Goal: Task Accomplishment & Management: Use online tool/utility

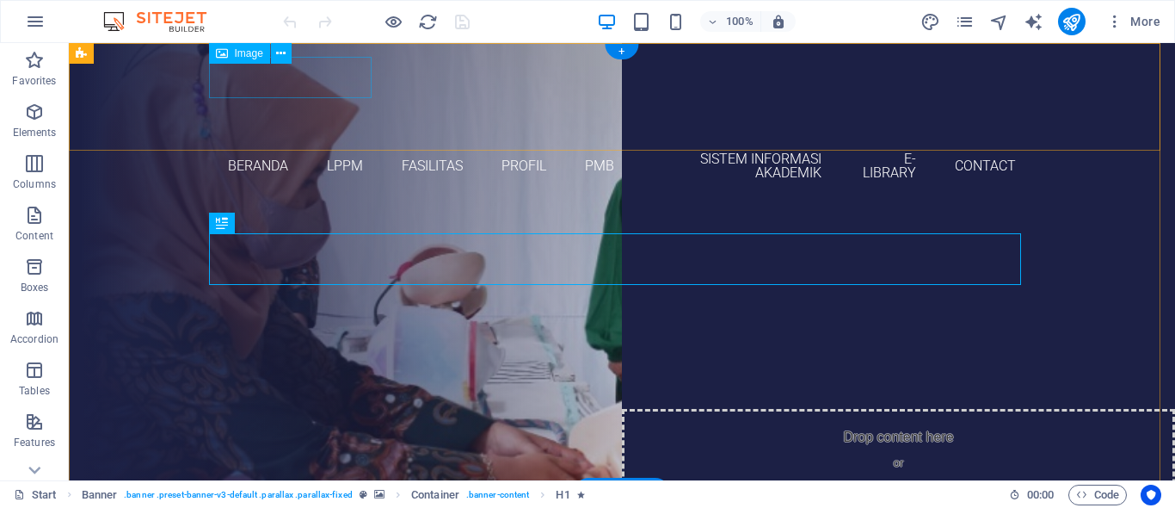
click at [362, 87] on figure "AKBID [GEOGRAPHIC_DATA]" at bounding box center [622, 98] width 812 height 83
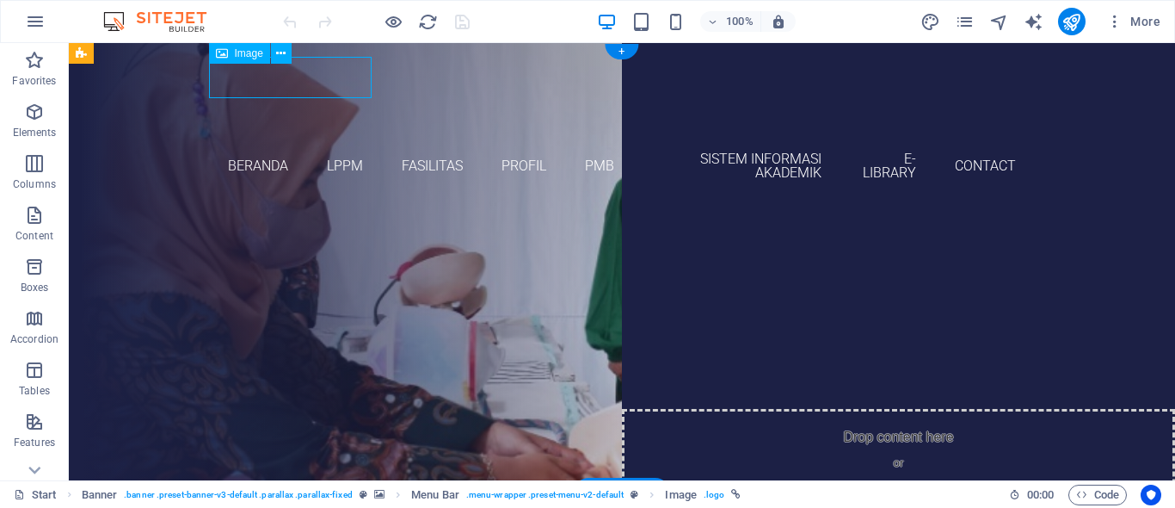
click at [348, 85] on figure "AKBID [GEOGRAPHIC_DATA]" at bounding box center [622, 98] width 812 height 83
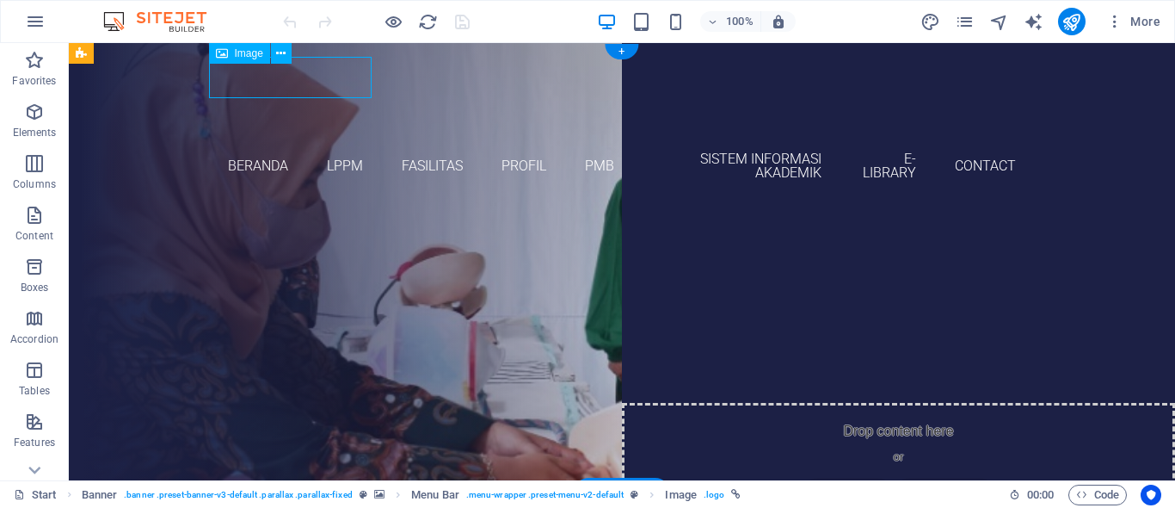
select select "px"
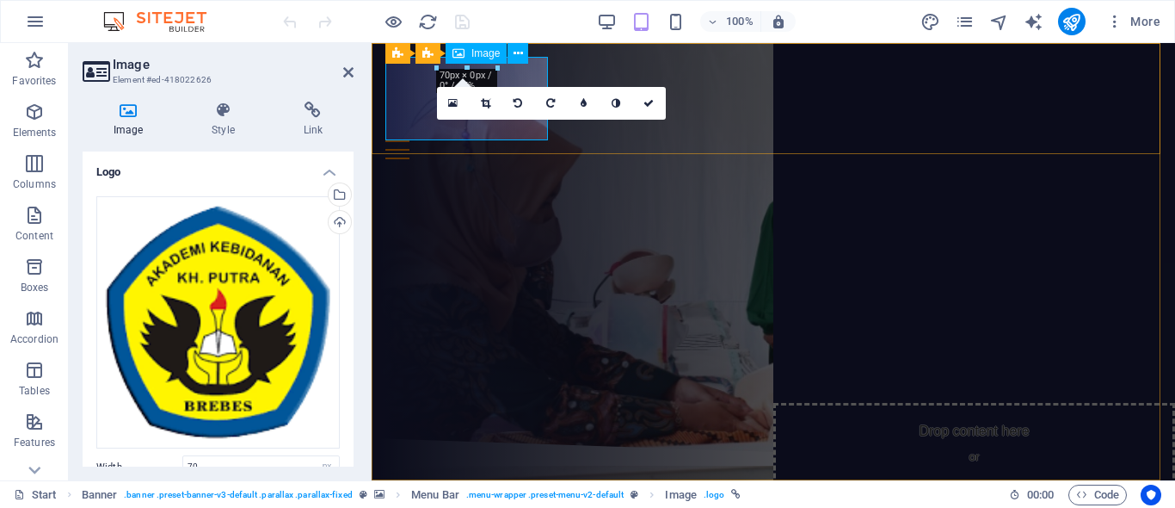
click at [422, 127] on figure "AKBID [GEOGRAPHIC_DATA]" at bounding box center [773, 98] width 776 height 83
click at [523, 55] on icon at bounding box center [518, 54] width 9 height 18
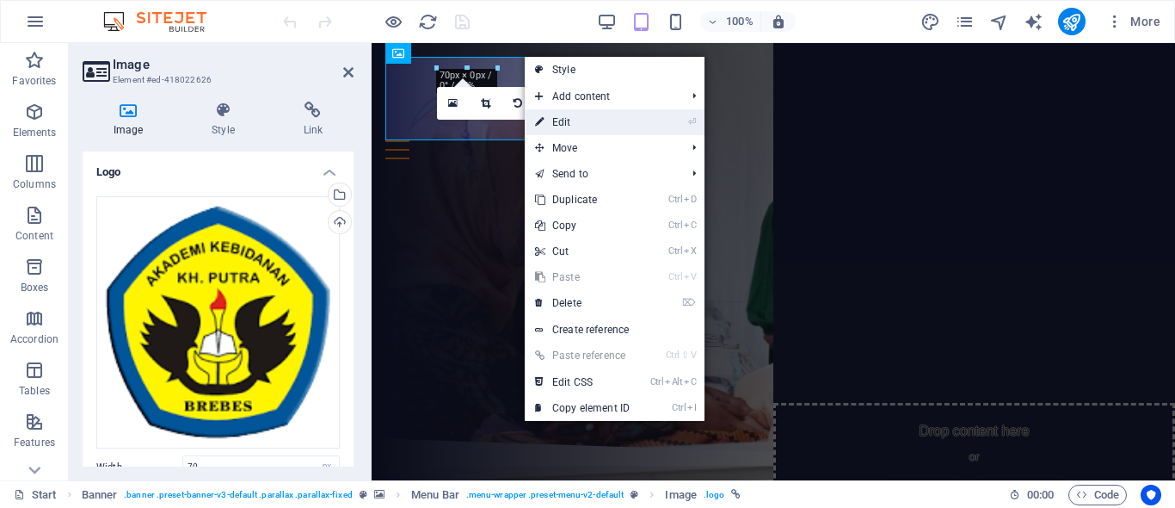
click at [569, 114] on link "⏎ Edit" at bounding box center [582, 122] width 115 height 26
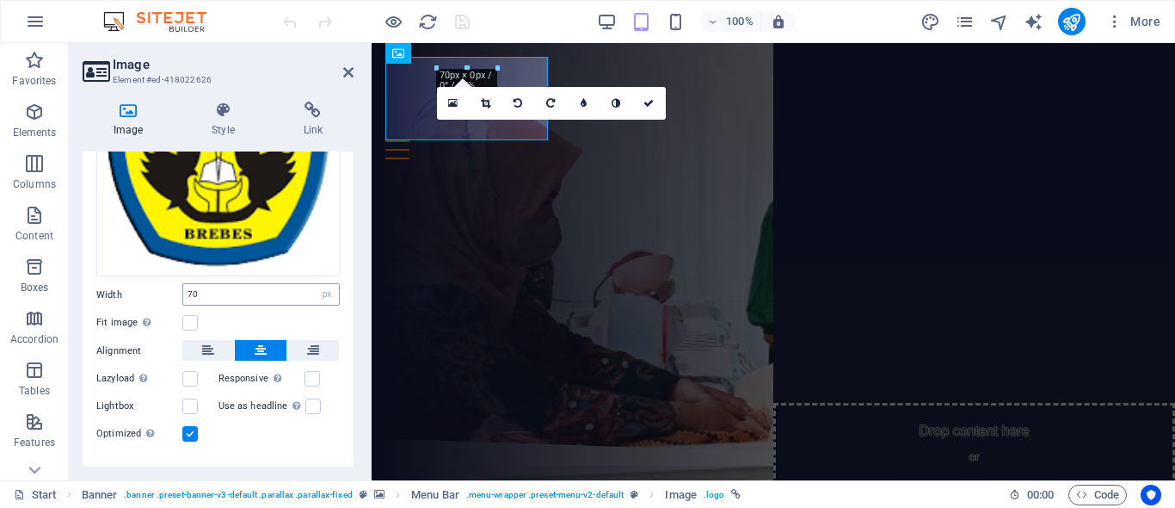
scroll to position [201, 0]
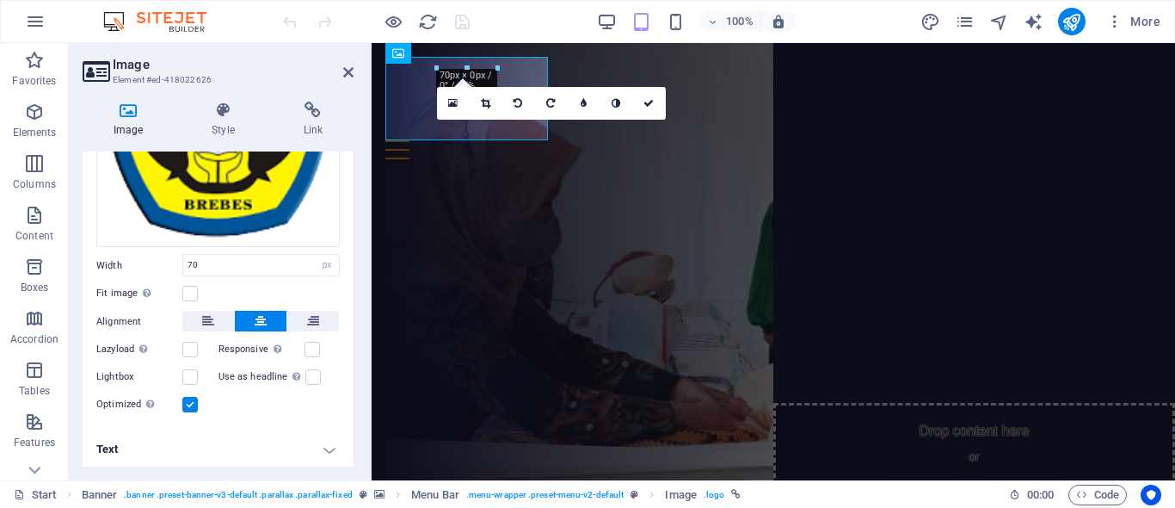
click at [205, 454] on h4 "Text" at bounding box center [218, 448] width 271 height 41
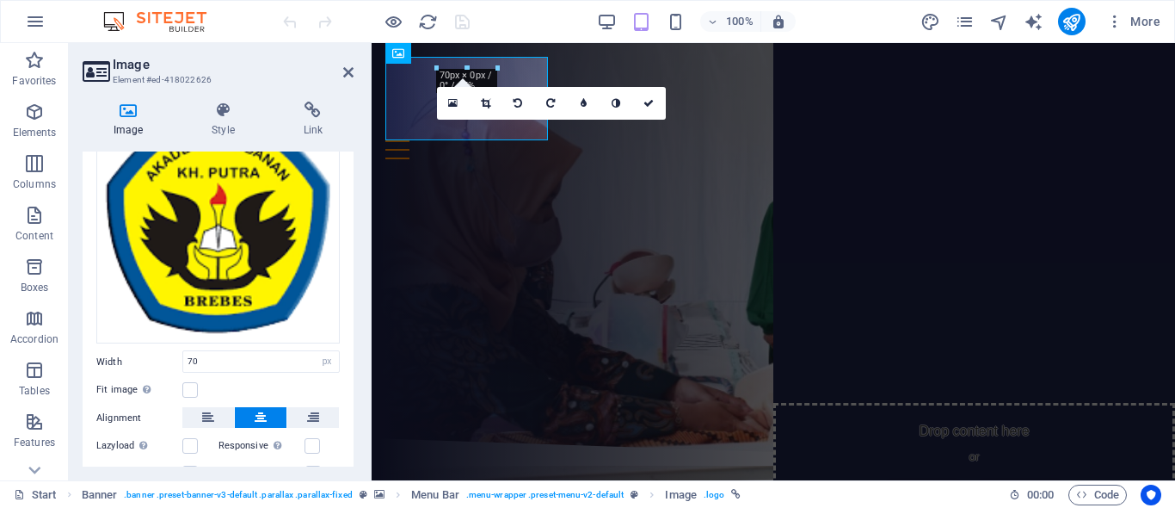
scroll to position [0, 0]
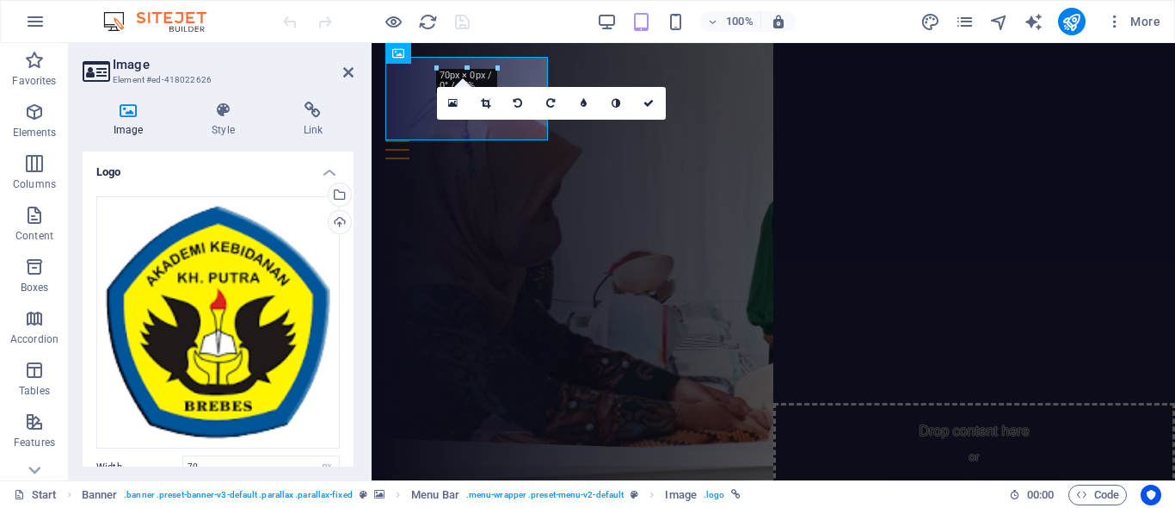
click at [532, 120] on div "16:10 16:9 4:3 1:1 1:2 0" at bounding box center [551, 103] width 229 height 33
drag, startPoint x: 498, startPoint y: 83, endPoint x: 648, endPoint y: 104, distance: 151.2
click at [648, 104] on icon at bounding box center [648, 103] width 10 height 10
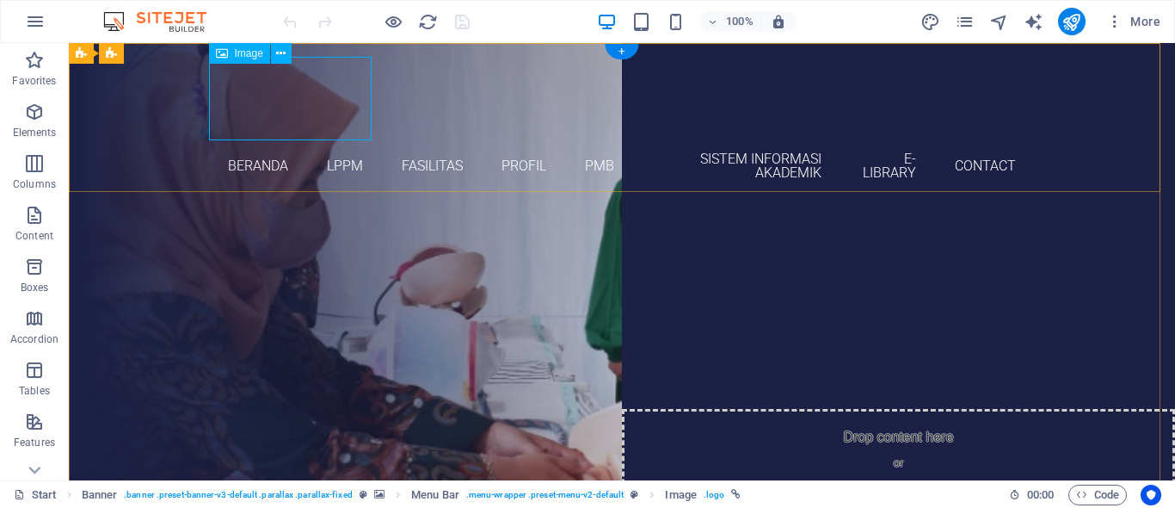
click at [360, 131] on figure "AKBID [GEOGRAPHIC_DATA]" at bounding box center [622, 98] width 812 height 83
click at [222, 161] on nav "Beranda LPPM Fasilitas Profil PMB Sistem Informasi Akademik E-Library Contact" at bounding box center [622, 166] width 812 height 52
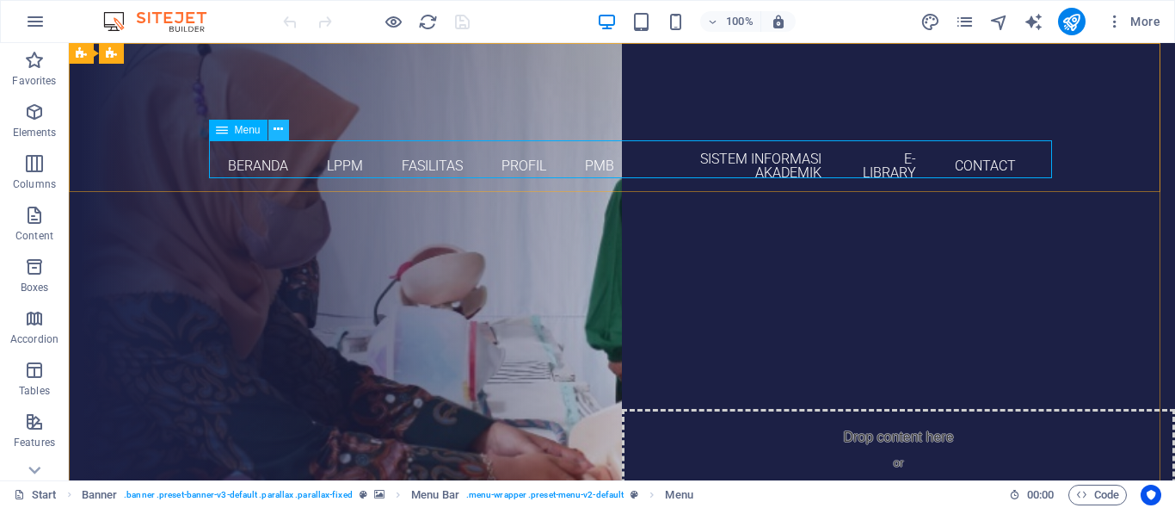
click at [280, 133] on icon at bounding box center [278, 129] width 9 height 18
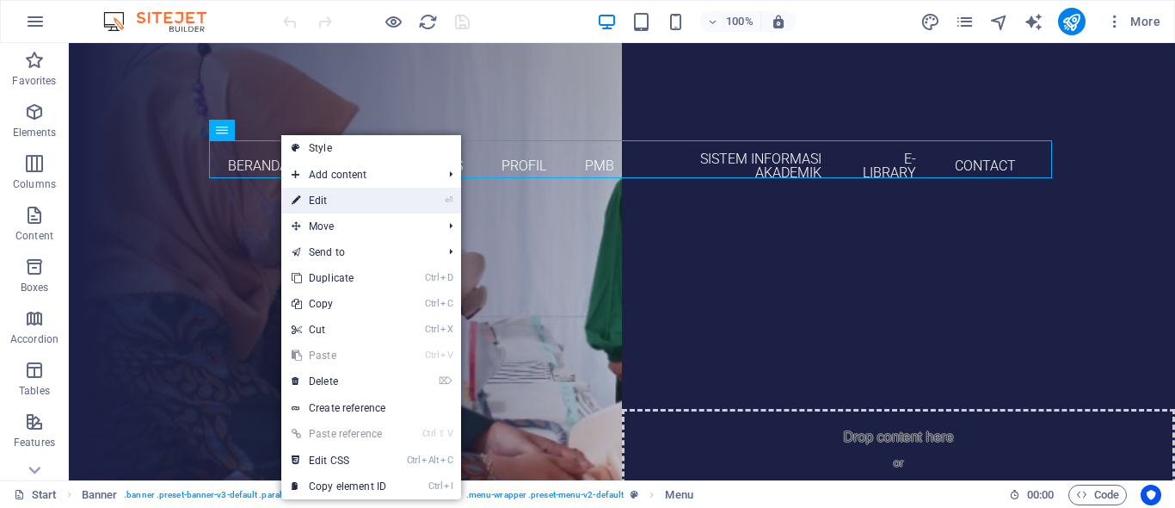
click at [329, 193] on link "⏎ Edit" at bounding box center [338, 201] width 115 height 26
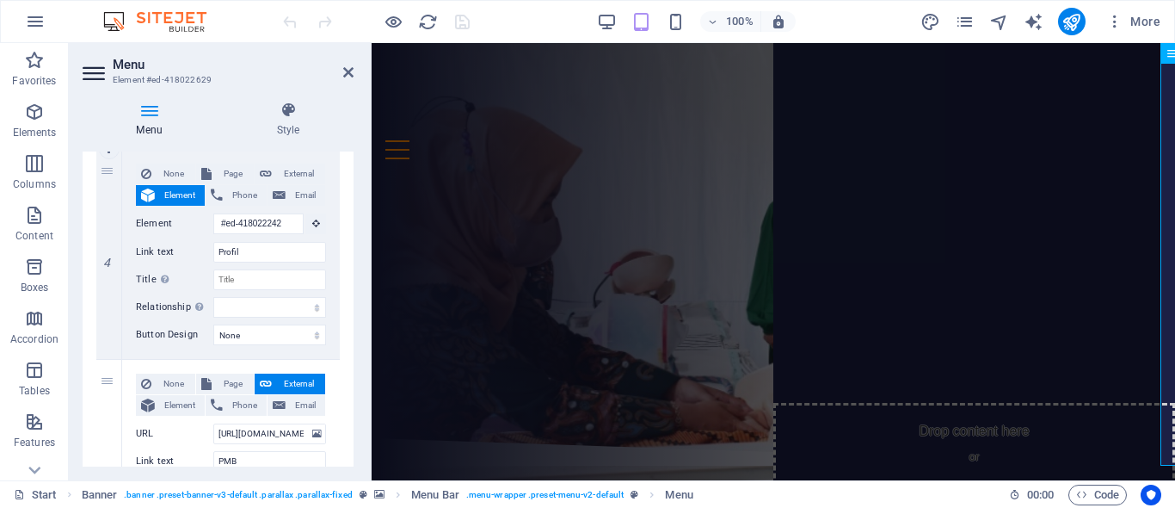
scroll to position [480, 0]
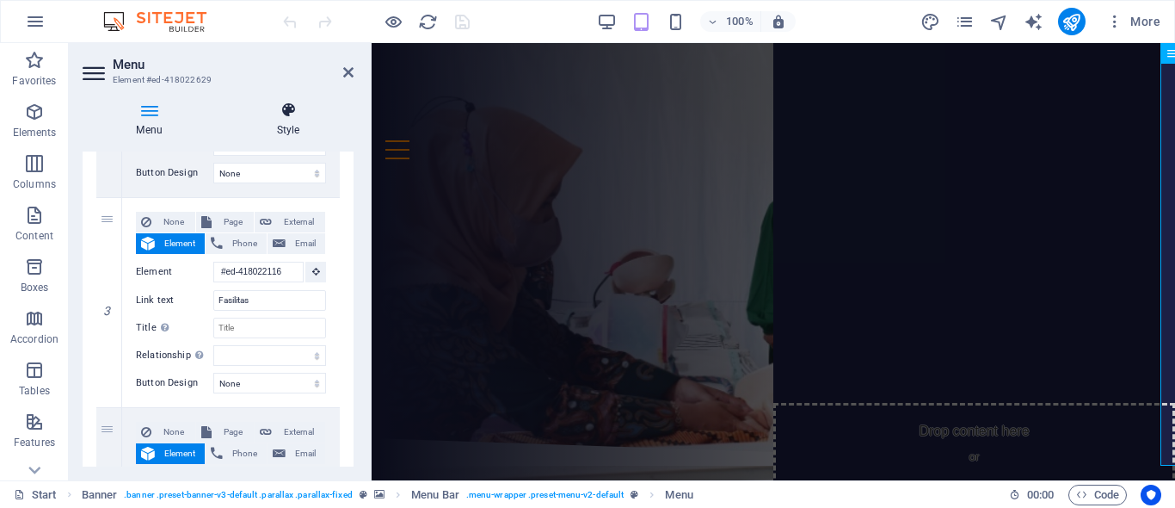
click at [287, 117] on icon at bounding box center [288, 110] width 131 height 17
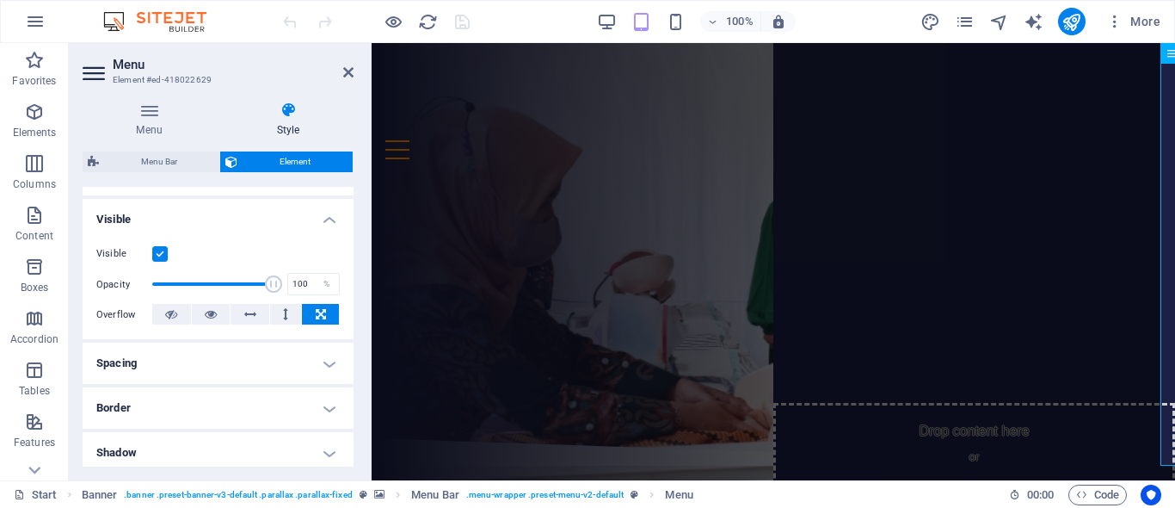
scroll to position [344, 0]
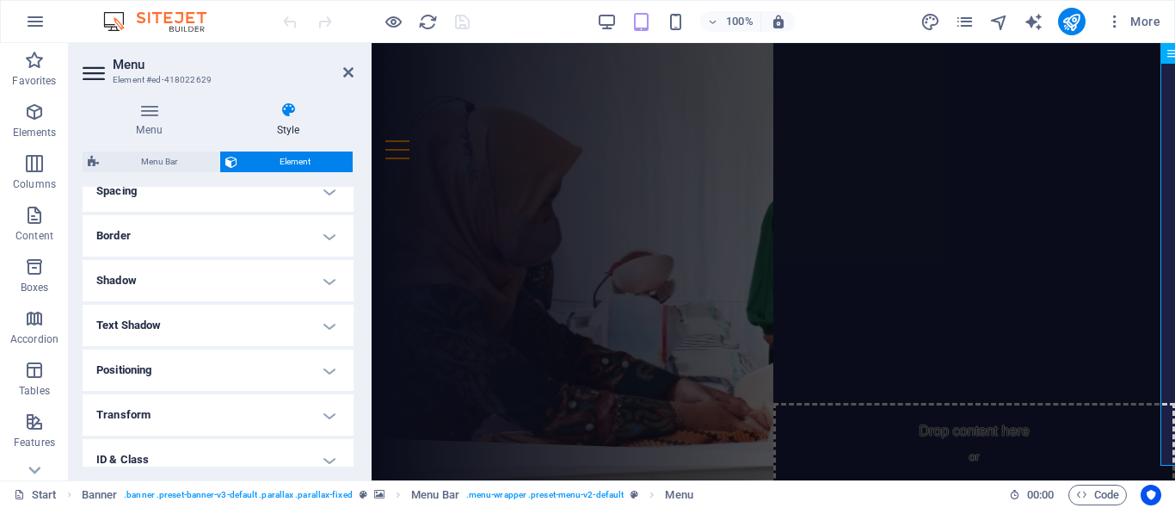
click at [255, 372] on h4 "Positioning" at bounding box center [218, 369] width 271 height 41
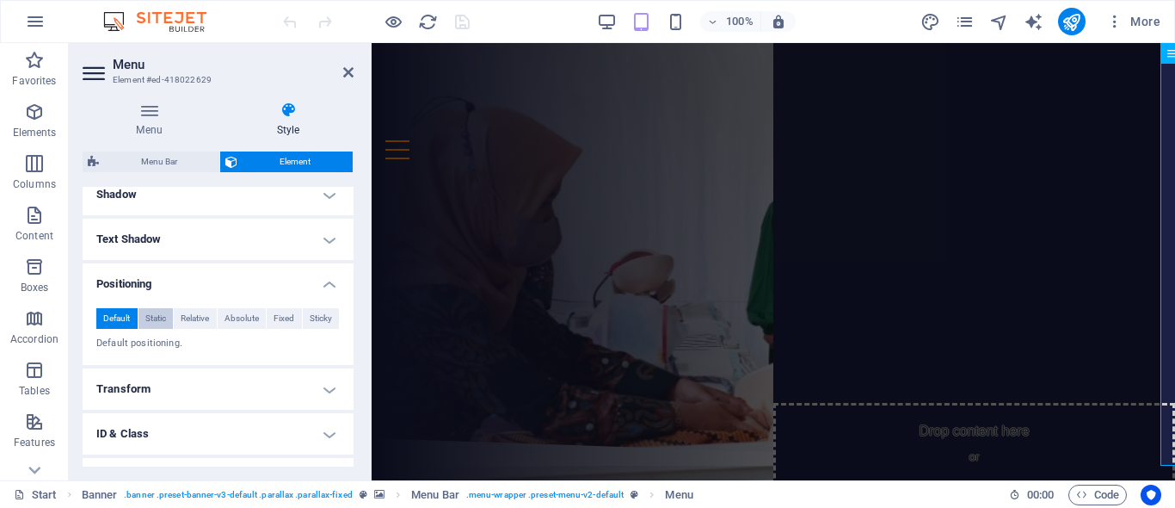
click at [165, 323] on button "Static" at bounding box center [155, 318] width 35 height 21
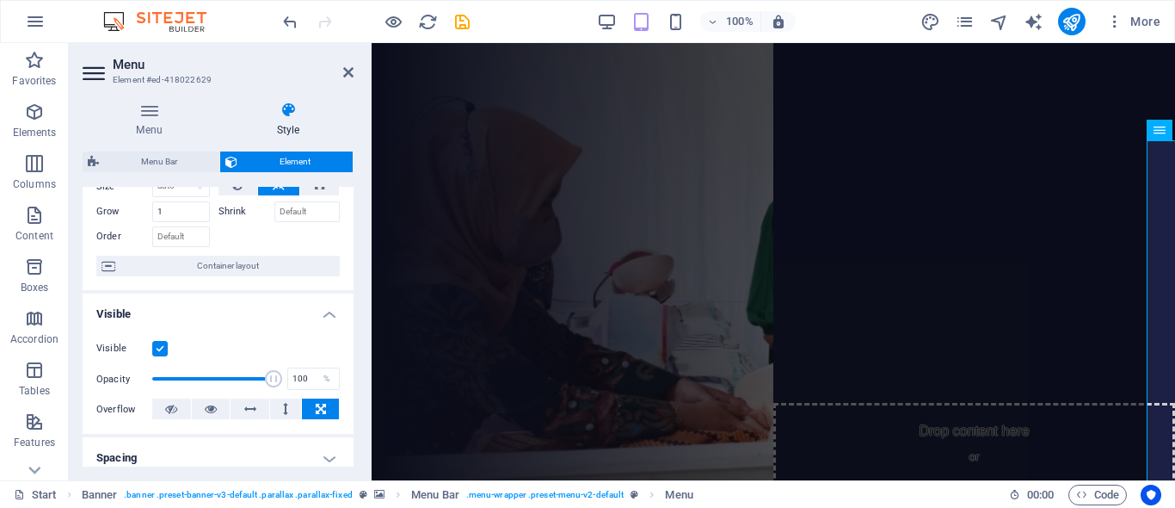
scroll to position [0, 0]
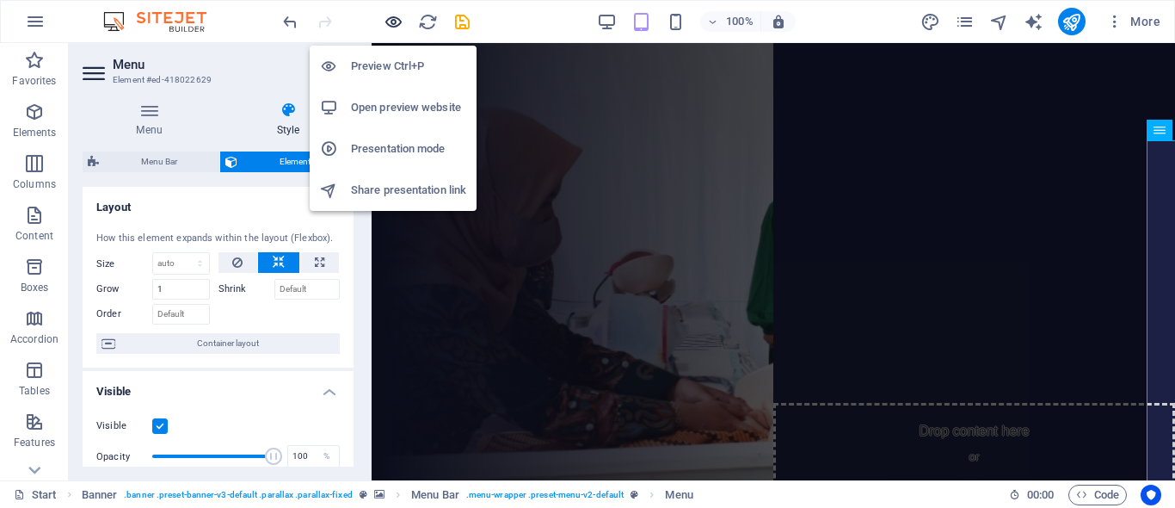
click at [389, 26] on icon "button" at bounding box center [394, 22] width 20 height 20
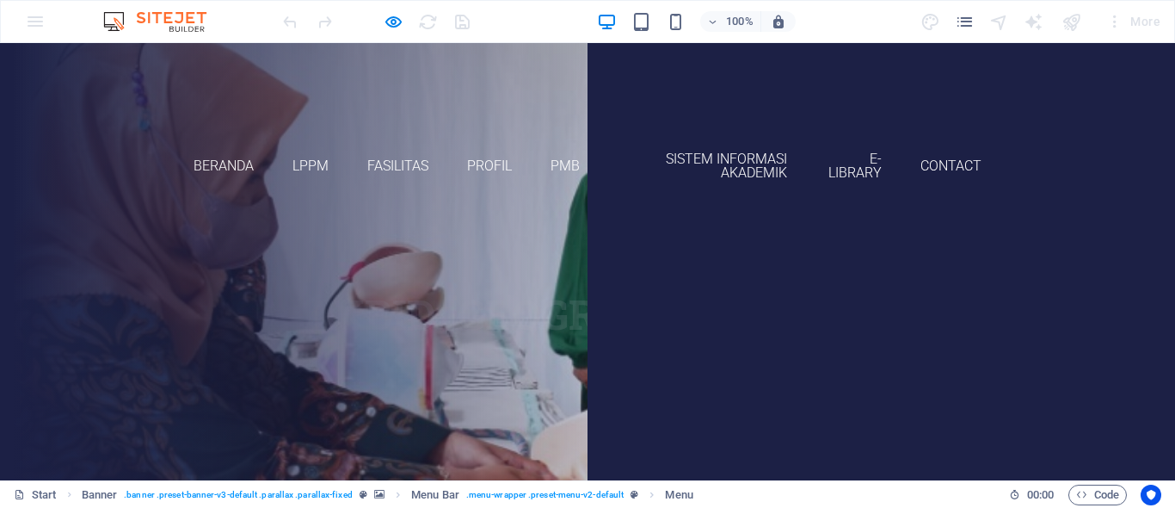
click at [631, 245] on div "AKBID [GEOGRAPHIC_DATA] DAFTAR SEKARANG" at bounding box center [587, 342] width 1175 height 273
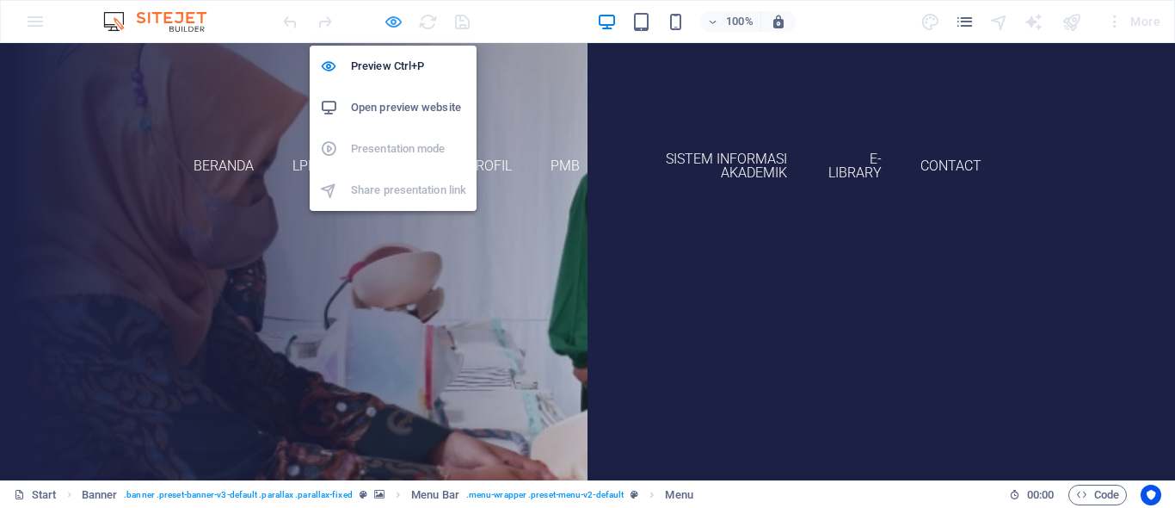
click at [395, 28] on icon "button" at bounding box center [394, 22] width 20 height 20
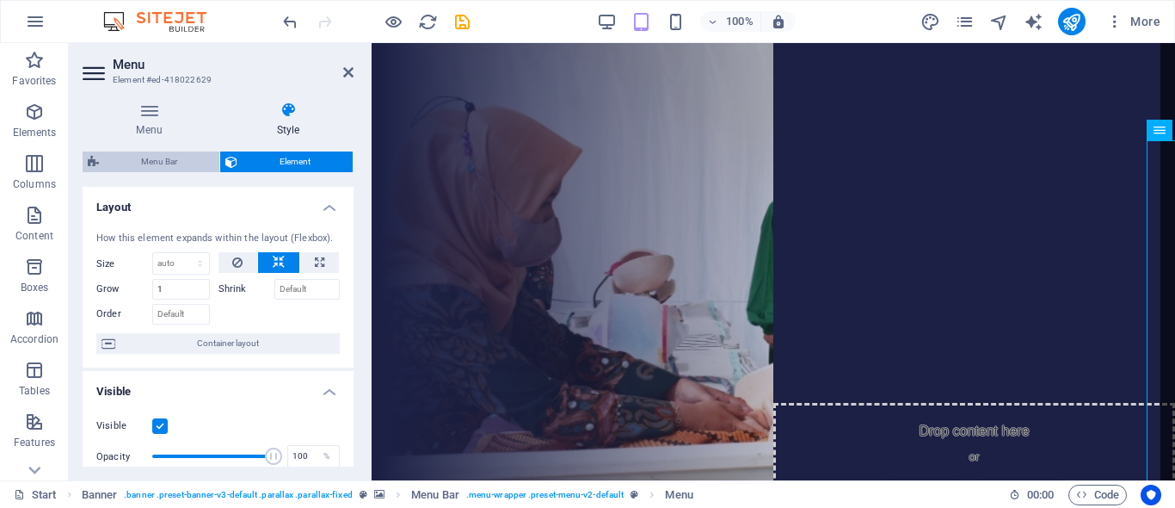
click at [173, 161] on span "Menu Bar" at bounding box center [159, 161] width 110 height 21
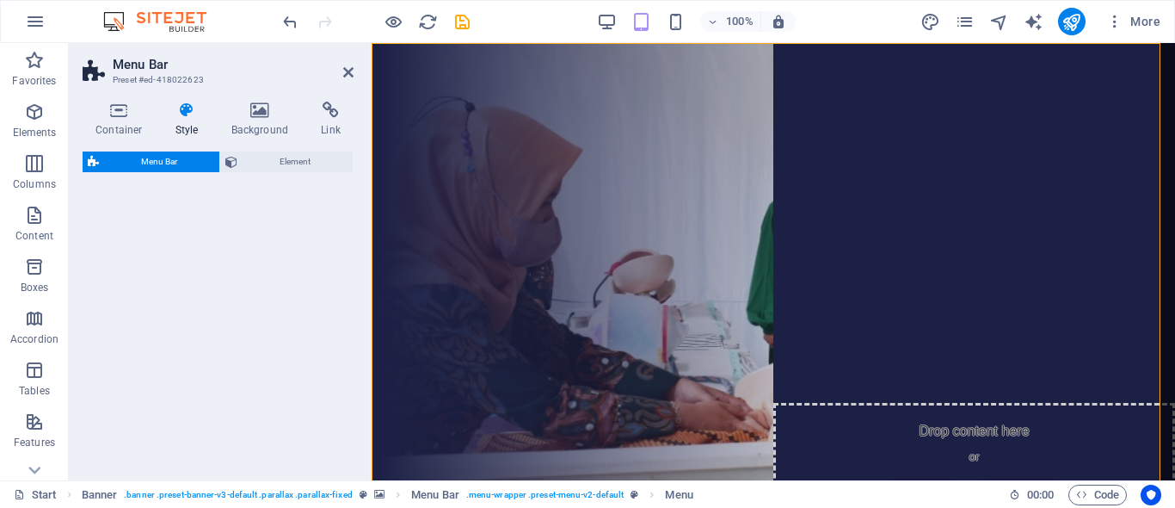
select select "rem"
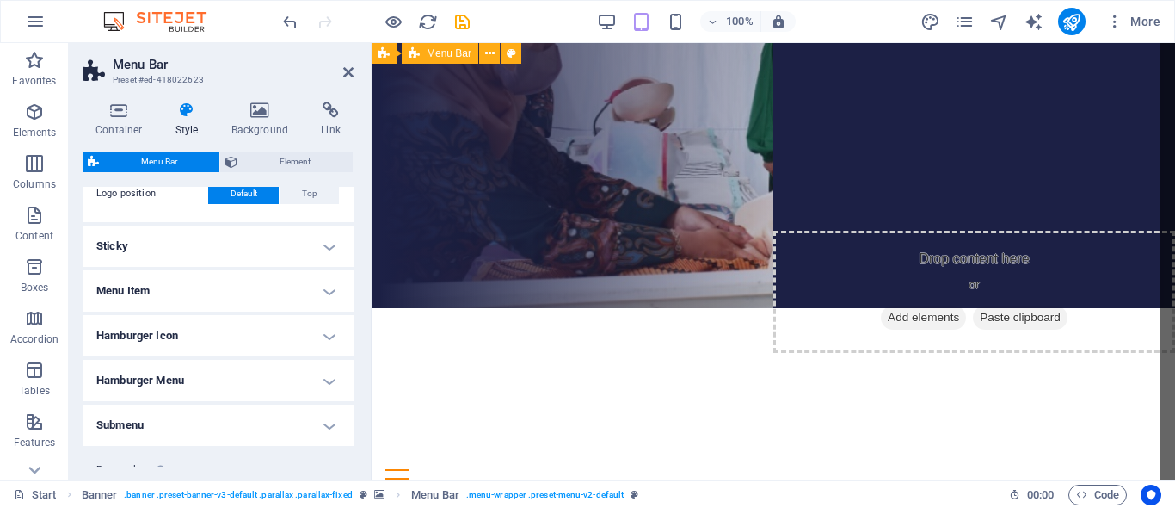
scroll to position [258, 0]
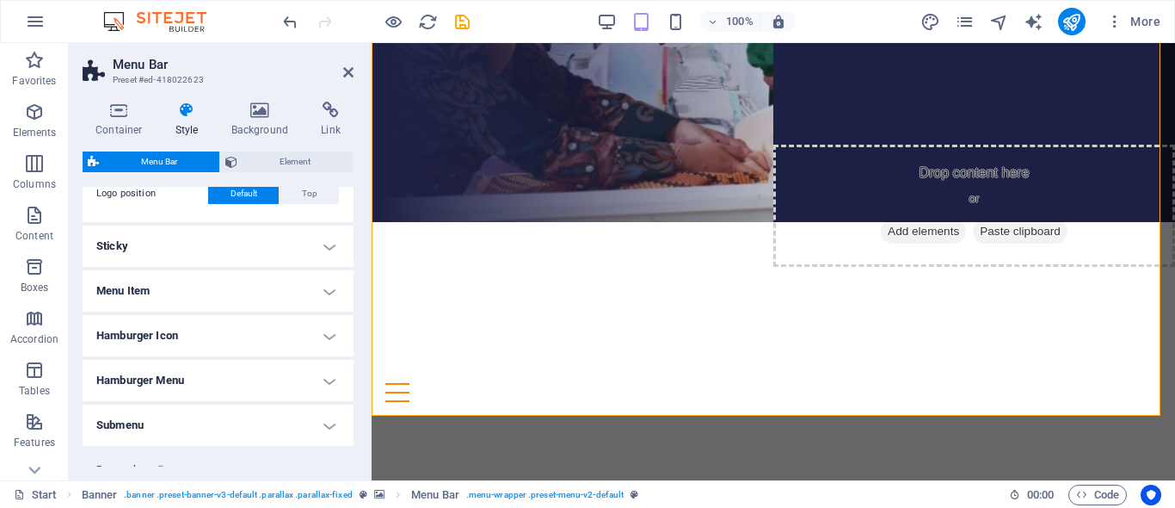
click at [176, 163] on span "Menu Bar" at bounding box center [159, 161] width 110 height 21
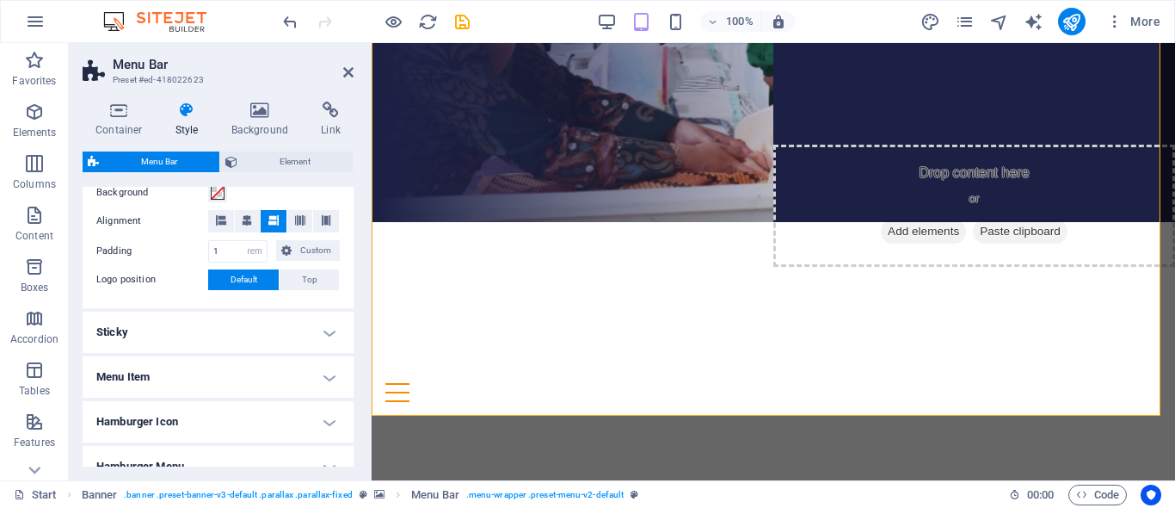
scroll to position [259, 0]
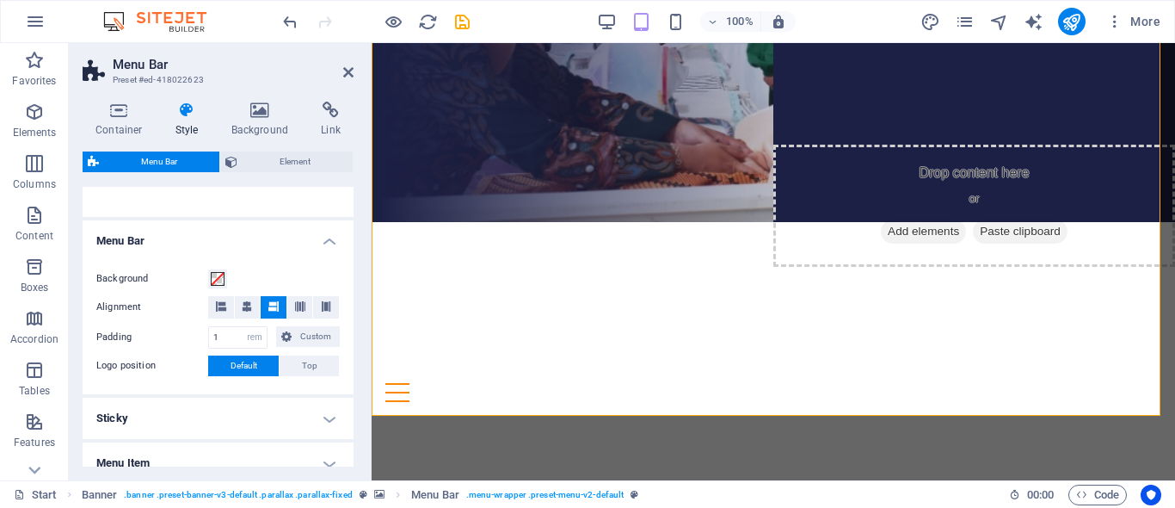
click at [182, 160] on span "Menu Bar" at bounding box center [159, 161] width 110 height 21
click at [214, 306] on button at bounding box center [221, 307] width 26 height 22
click at [303, 371] on span "Top" at bounding box center [309, 365] width 15 height 21
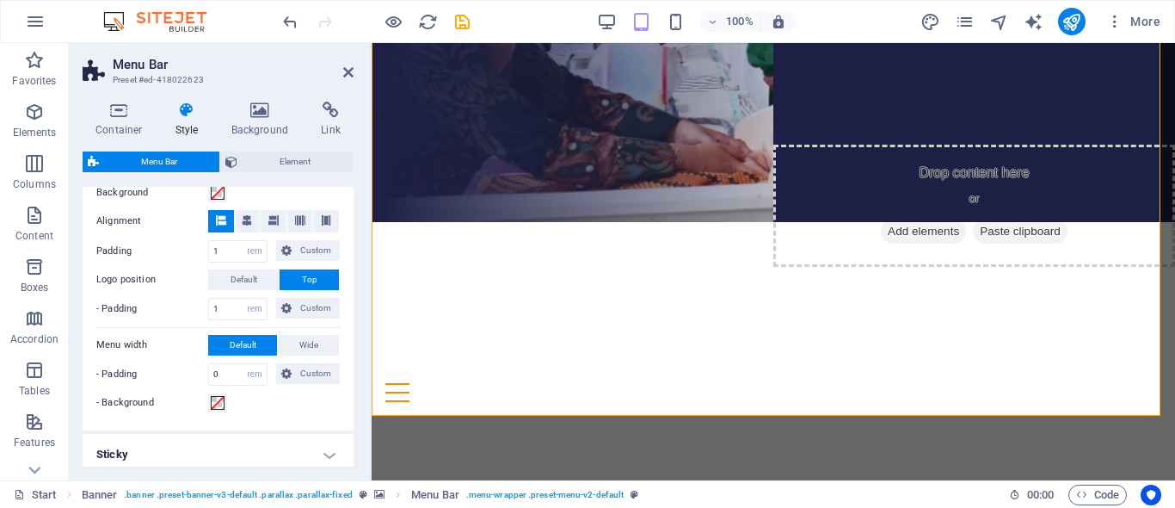
scroll to position [431, 0]
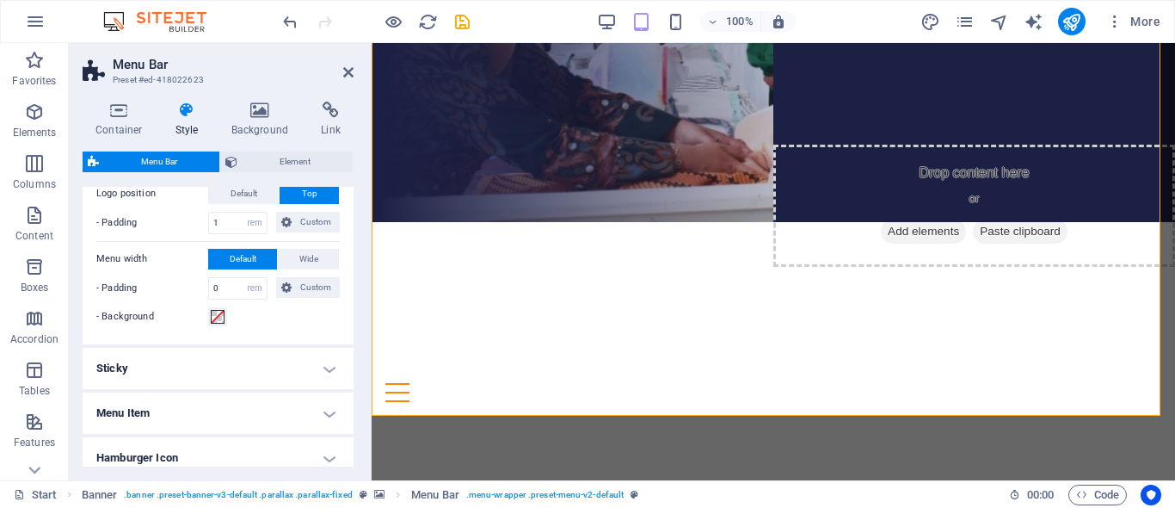
click at [273, 369] on h4 "Sticky" at bounding box center [218, 368] width 271 height 41
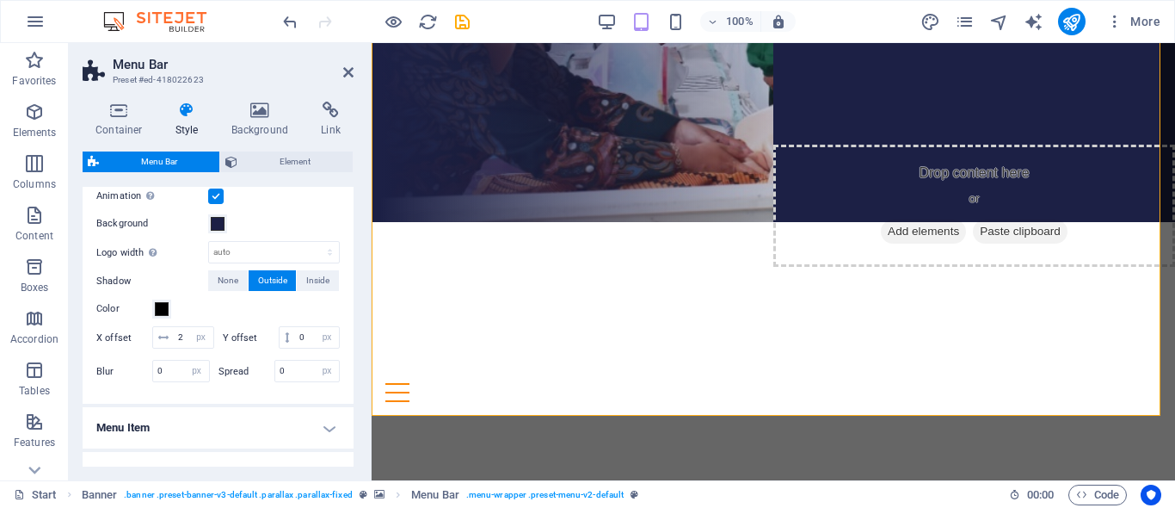
scroll to position [775, 0]
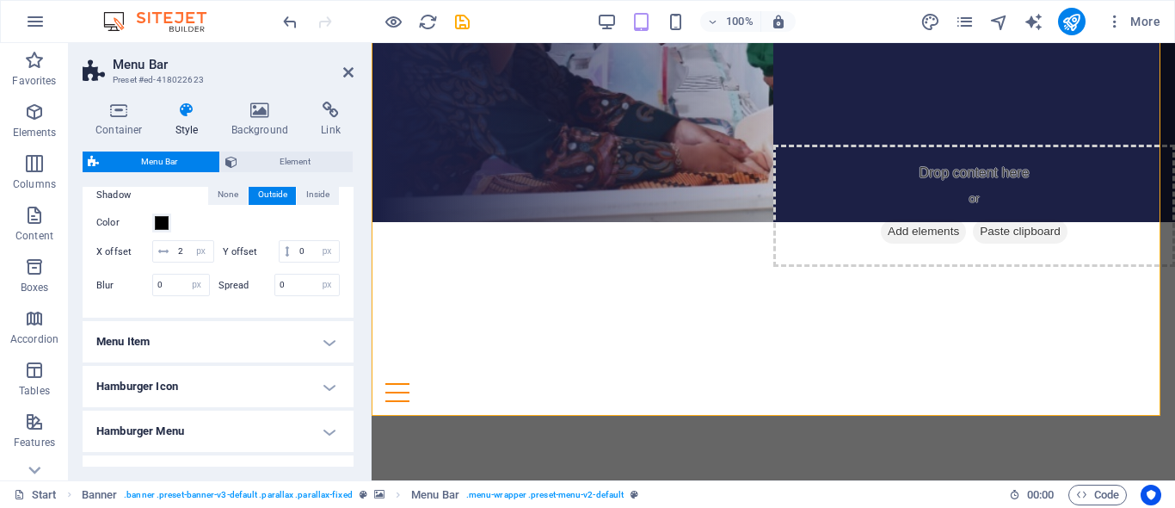
click at [240, 348] on h4 "Menu Item" at bounding box center [218, 341] width 271 height 41
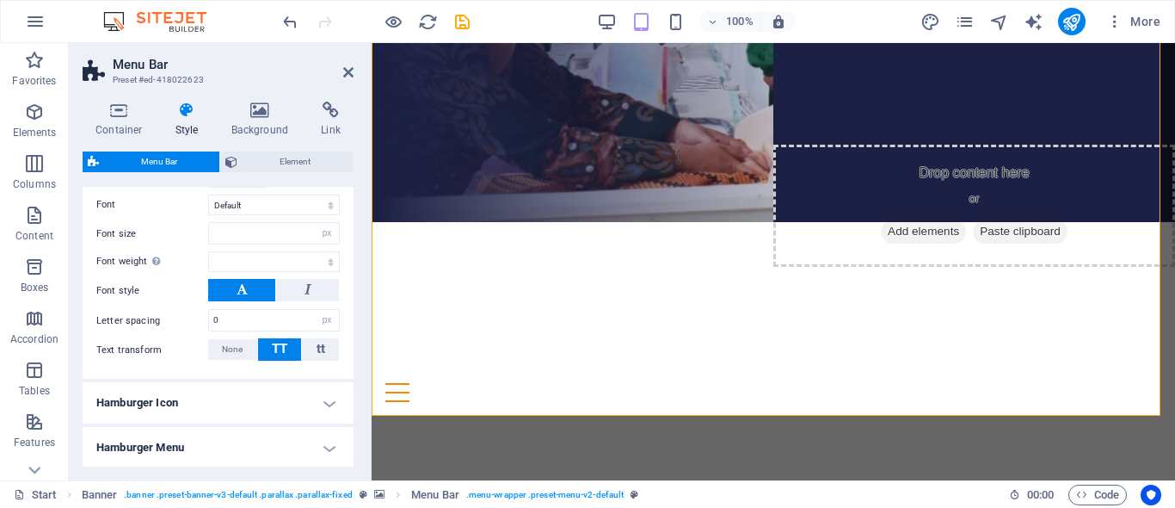
scroll to position [1291, 0]
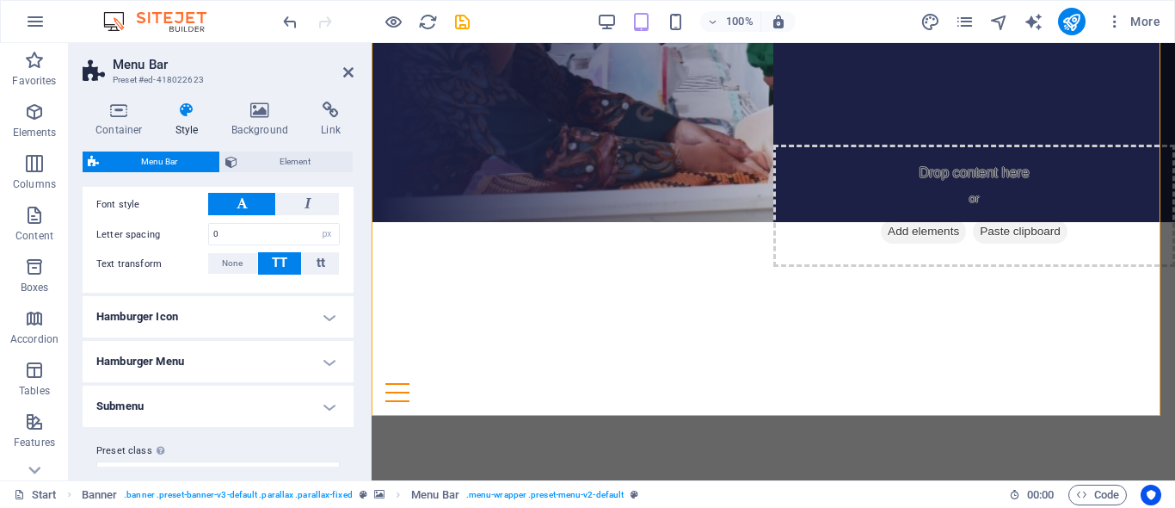
click at [241, 319] on h4 "Hamburger Icon" at bounding box center [218, 316] width 271 height 41
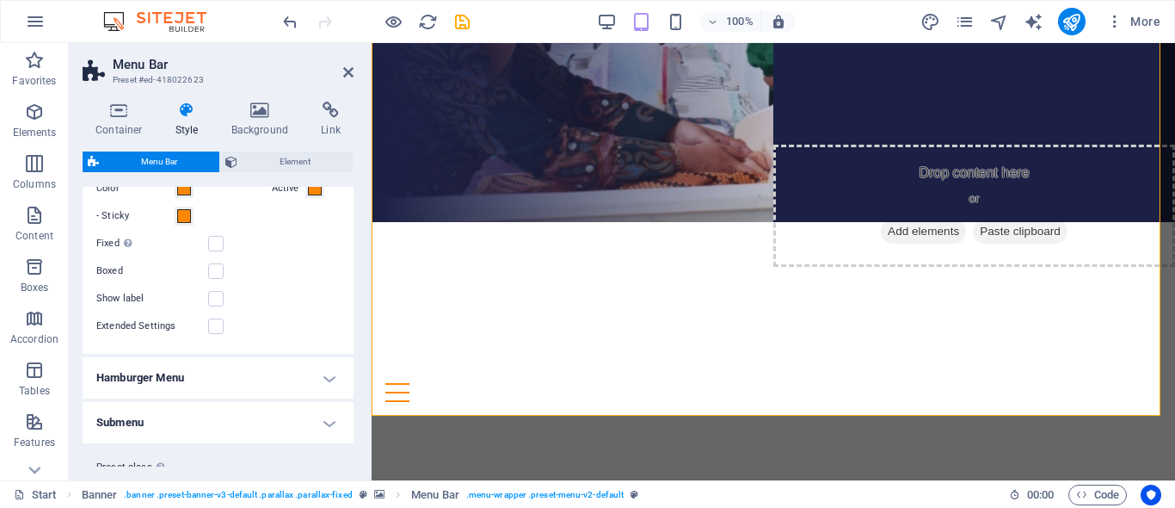
scroll to position [1595, 0]
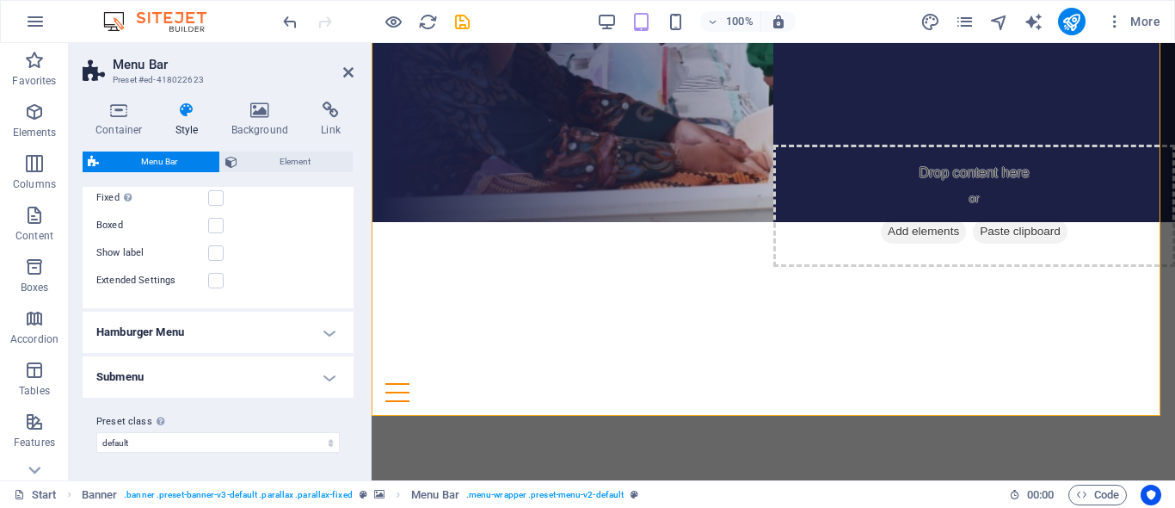
click at [250, 375] on h4 "Submenu" at bounding box center [218, 376] width 271 height 41
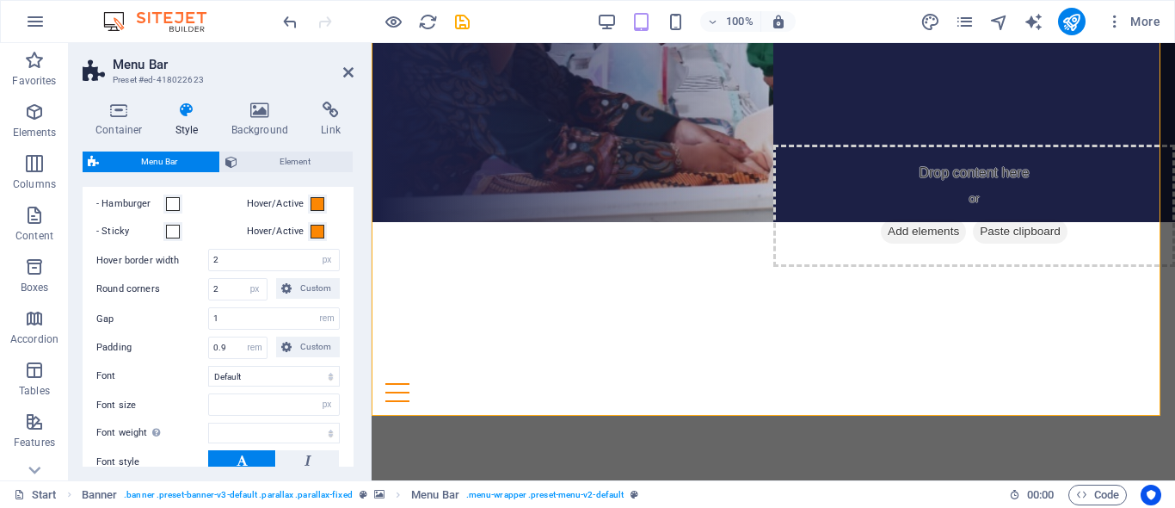
scroll to position [776, 0]
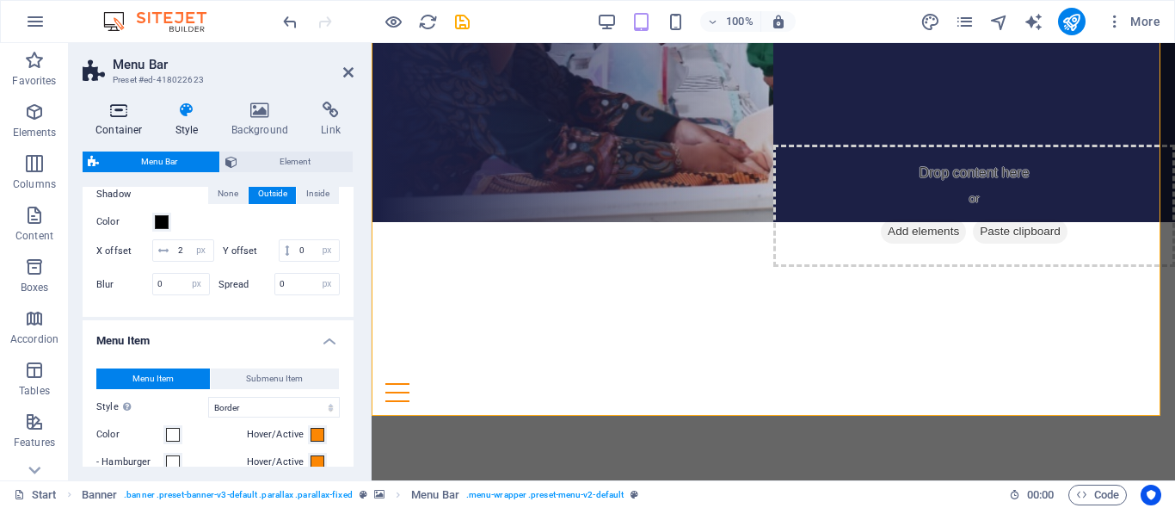
click at [149, 120] on h4 "Container" at bounding box center [123, 120] width 80 height 36
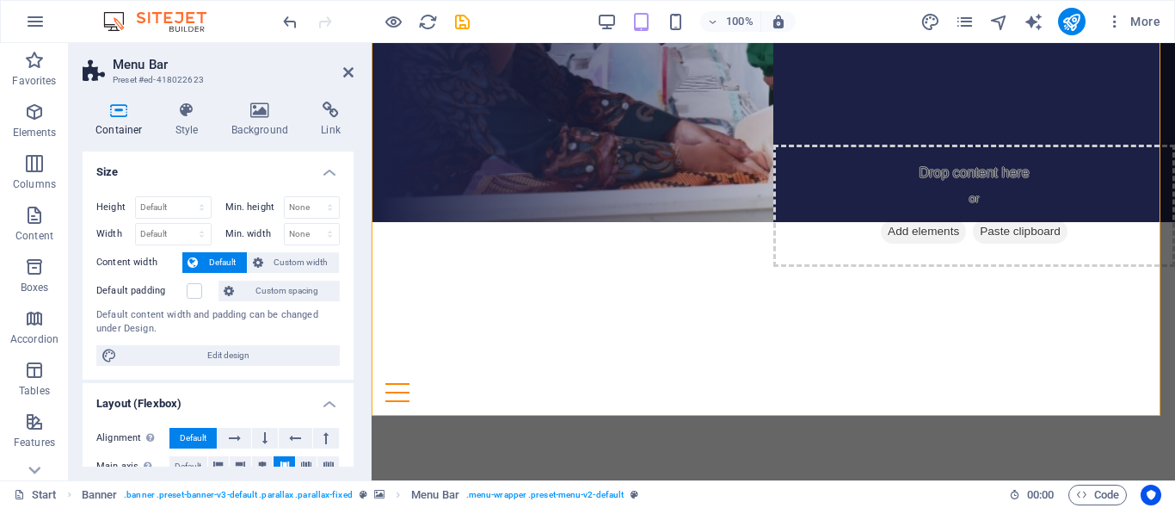
click at [133, 120] on h4 "Container" at bounding box center [123, 120] width 80 height 36
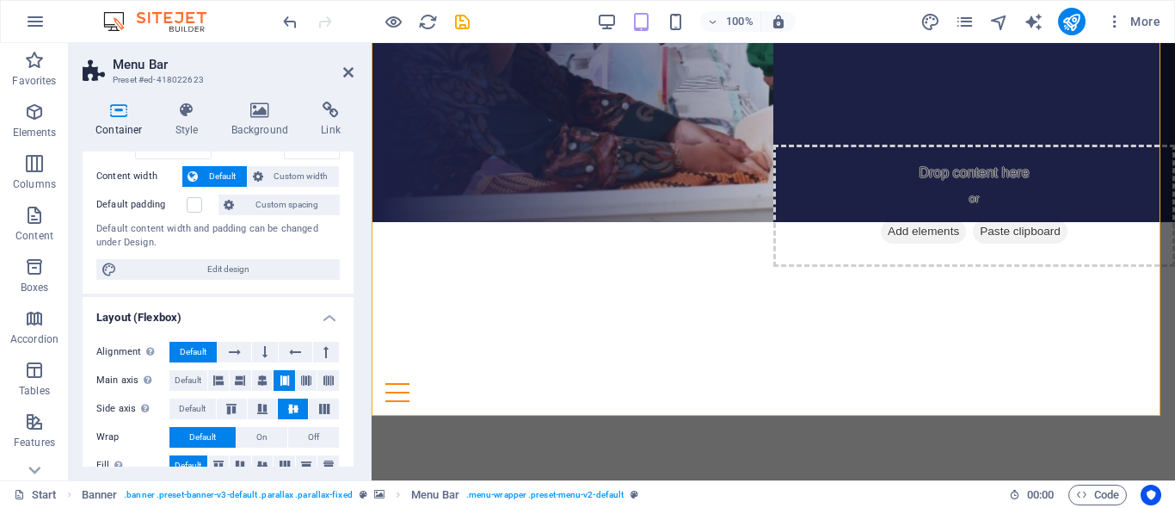
scroll to position [172, 0]
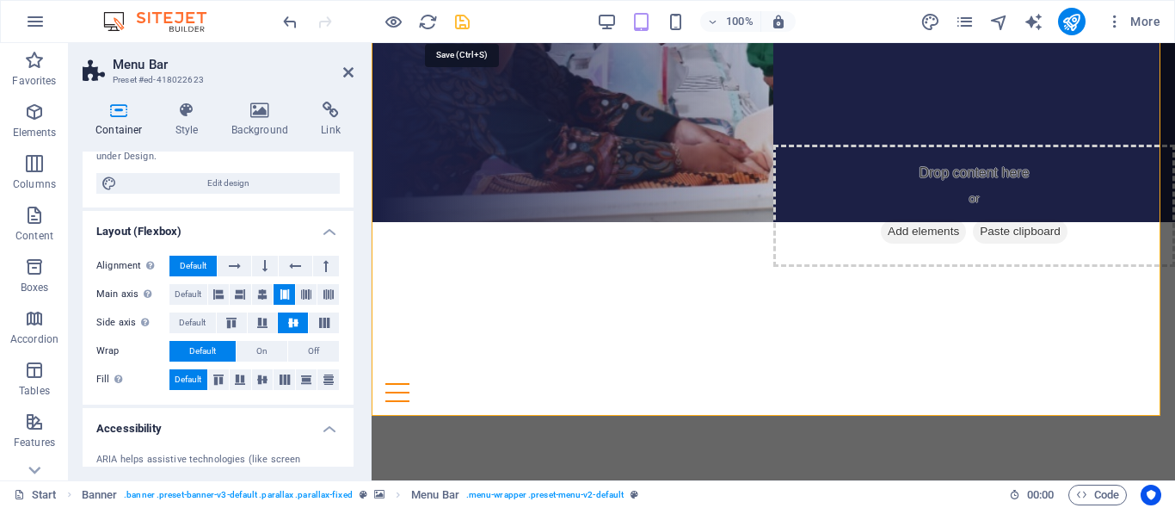
click at [453, 23] on icon "save" at bounding box center [462, 22] width 20 height 20
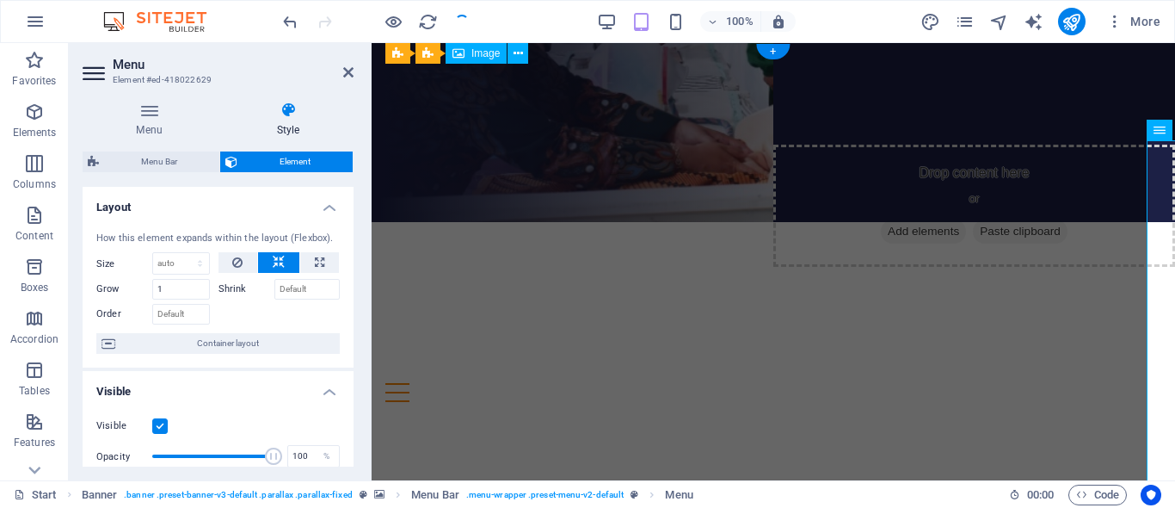
scroll to position [0, 0]
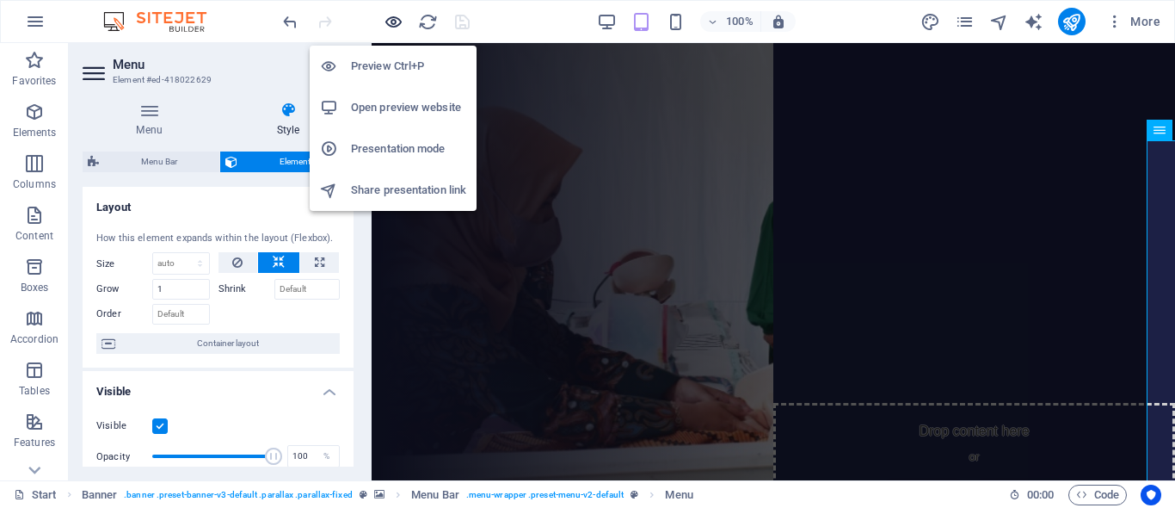
click at [397, 31] on icon "button" at bounding box center [394, 22] width 20 height 20
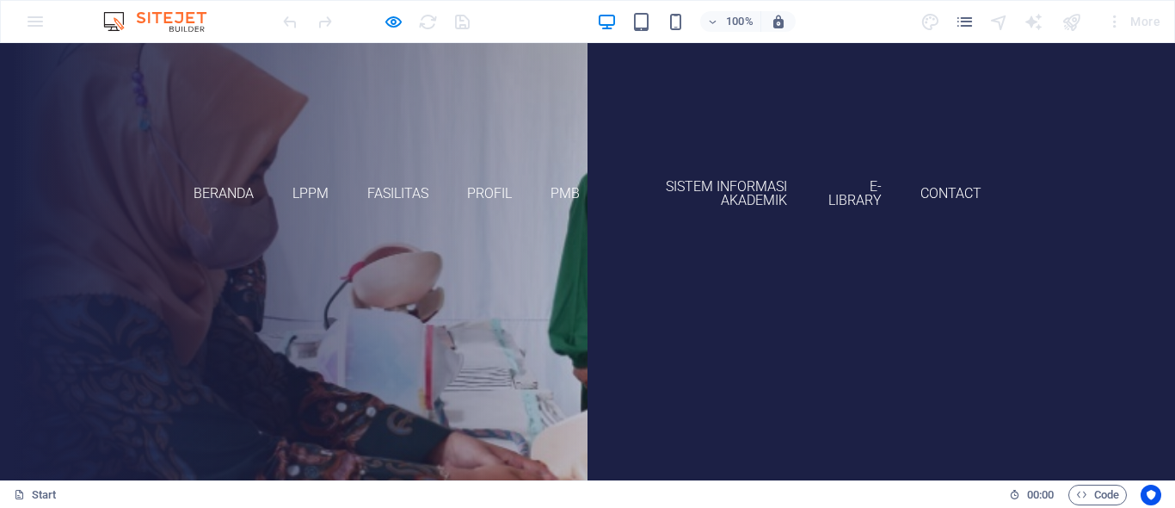
click at [535, 89] on link "AKBID [GEOGRAPHIC_DATA]" at bounding box center [587, 112] width 175 height 83
click at [582, 102] on img at bounding box center [587, 102] width 60 height 63
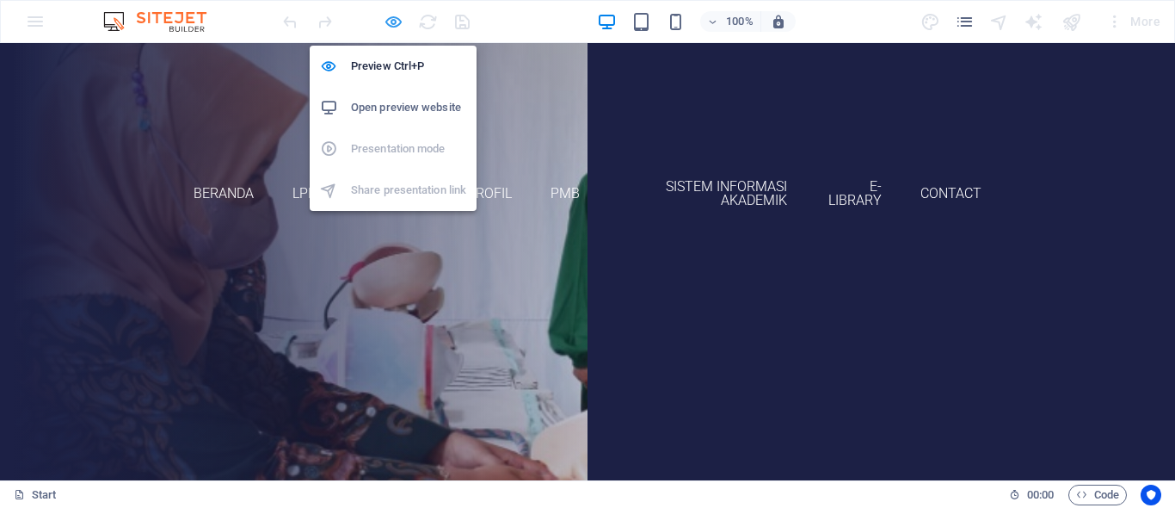
drag, startPoint x: 398, startPoint y: 20, endPoint x: 179, endPoint y: 58, distance: 222.6
click at [398, 20] on icon "button" at bounding box center [394, 22] width 20 height 20
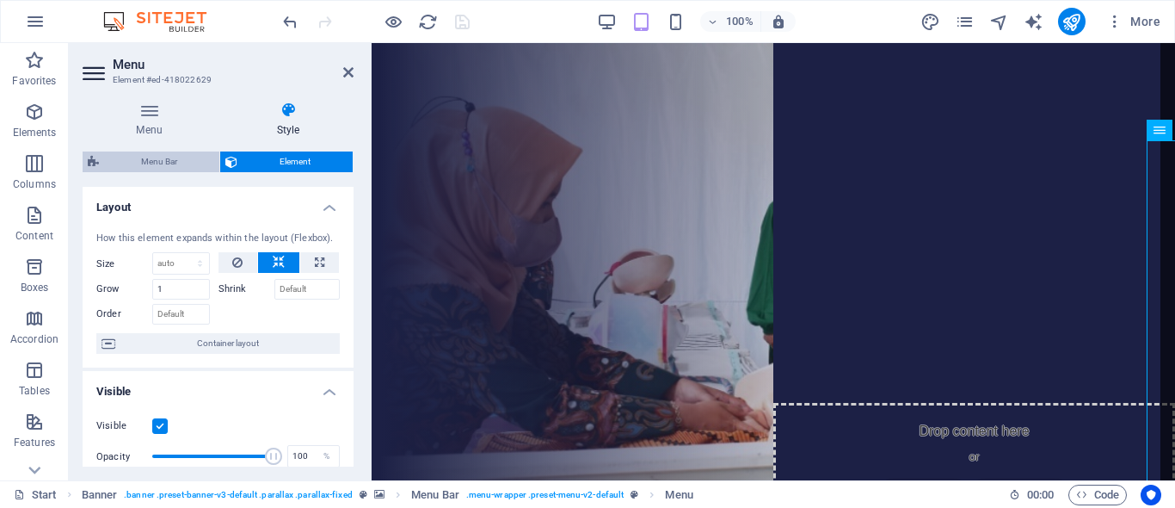
click at [144, 154] on span "Menu Bar" at bounding box center [159, 161] width 110 height 21
select select "rem"
select select "sticky_menu"
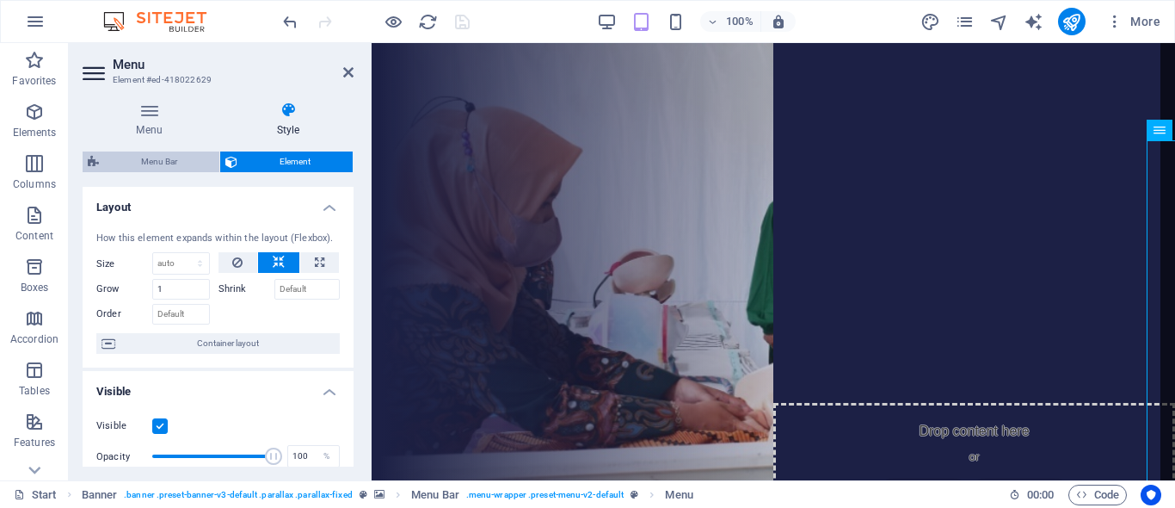
select select "px"
select select "hover_border"
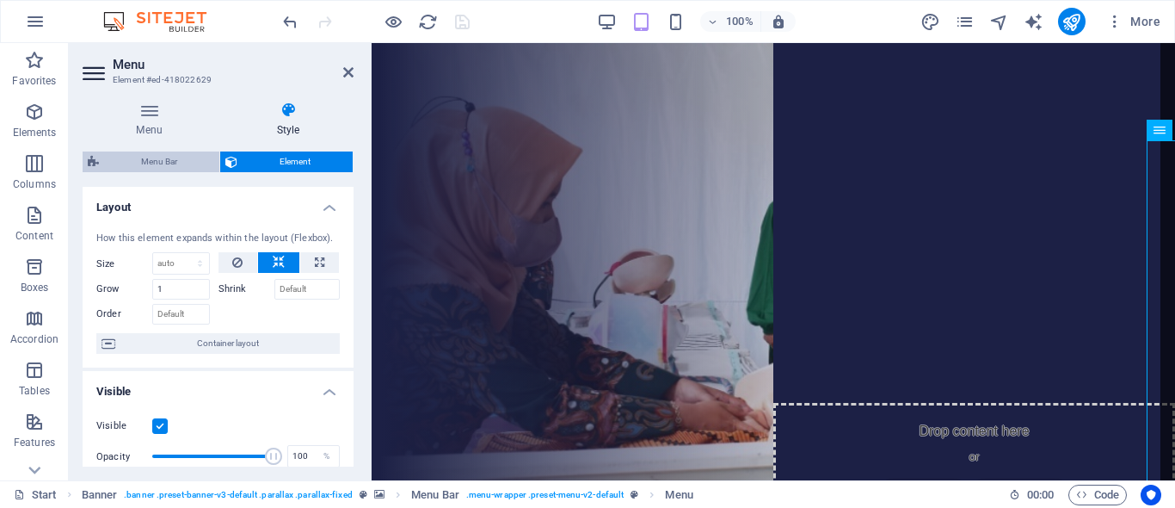
select select "px"
select select "rem"
select select "px"
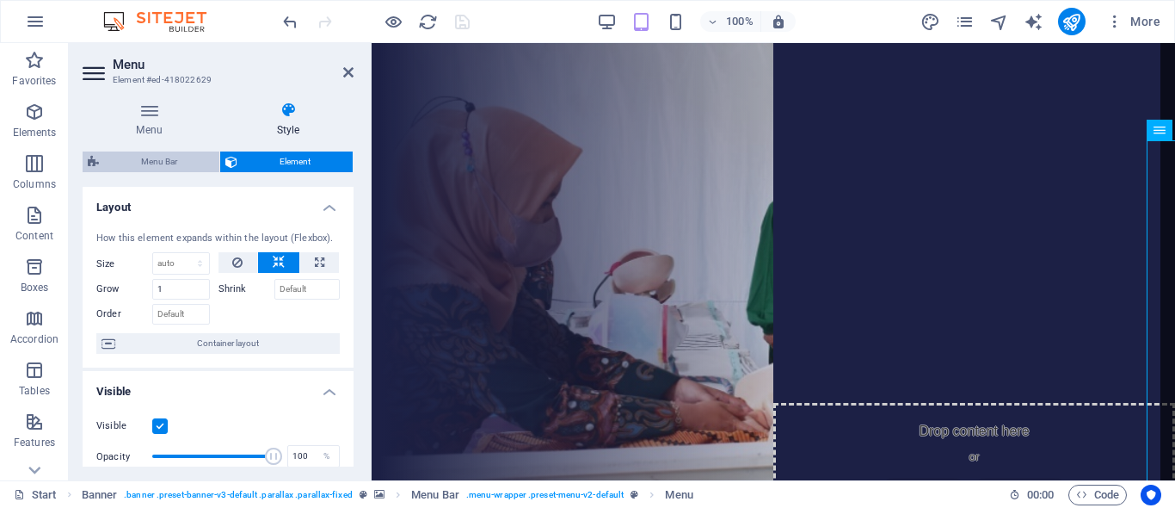
select select
select select "px"
select select "rem"
select select "px"
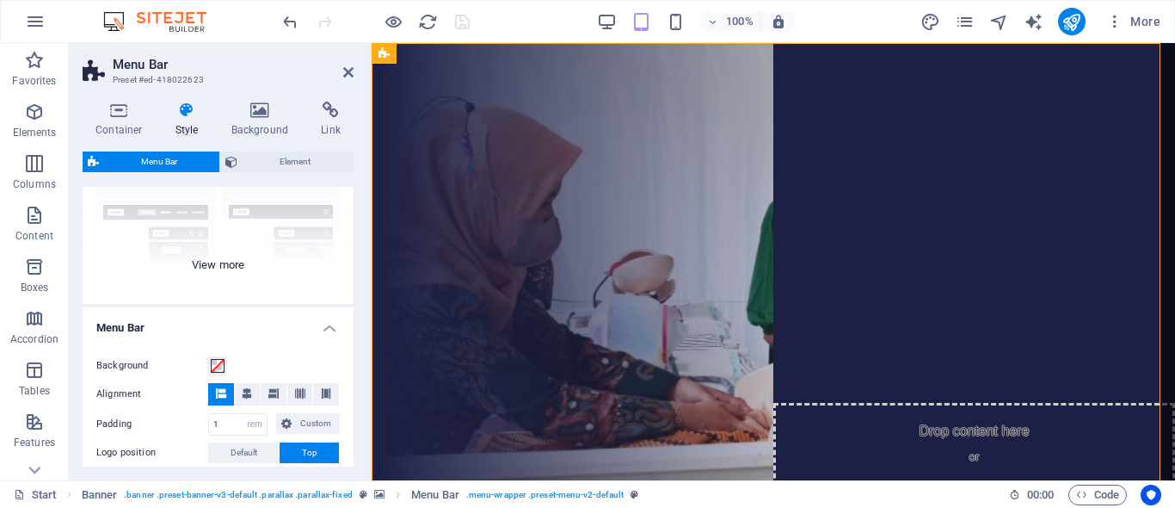
scroll to position [258, 0]
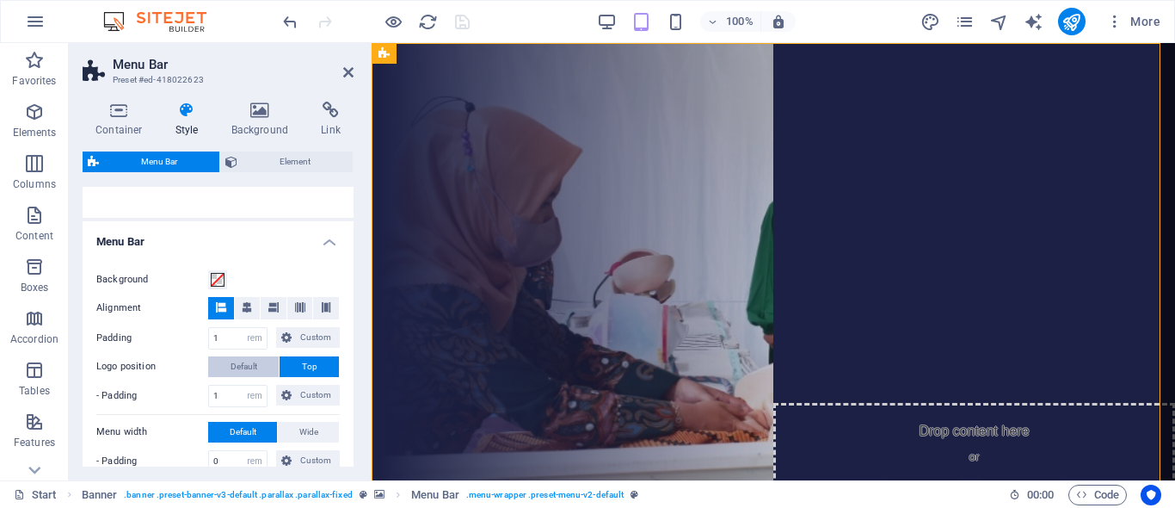
click at [237, 368] on span "Default" at bounding box center [244, 366] width 27 height 21
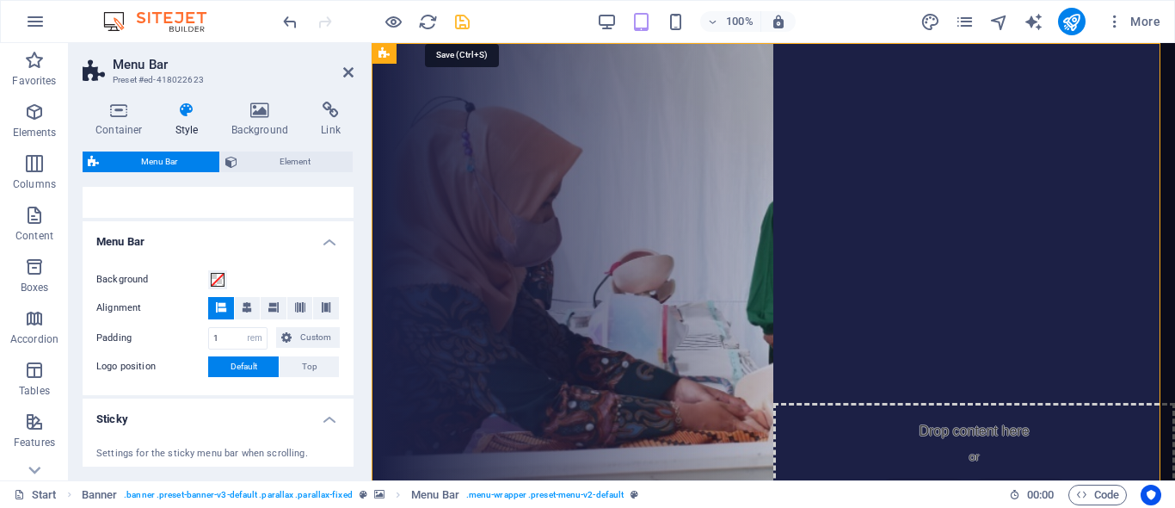
click at [468, 28] on icon "save" at bounding box center [462, 22] width 20 height 20
